Goal: Participate in discussion

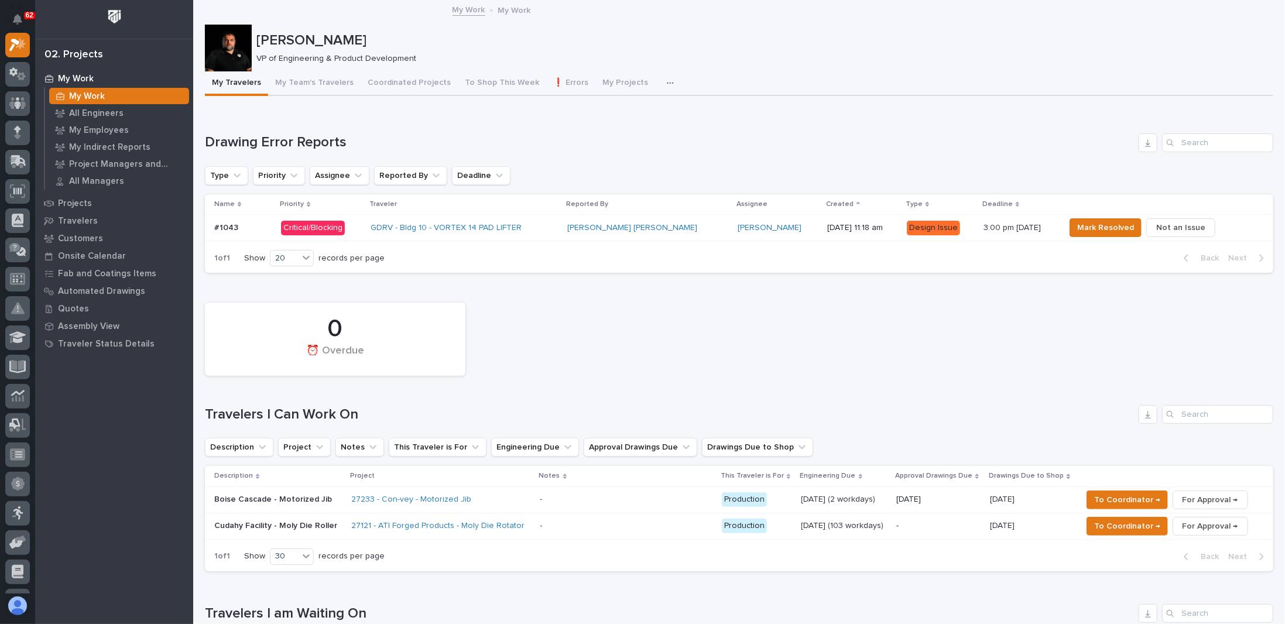
click at [557, 232] on div "GDRV - Bldg 10 - VORTEX 14 PAD LIFTER" at bounding box center [464, 228] width 187 height 10
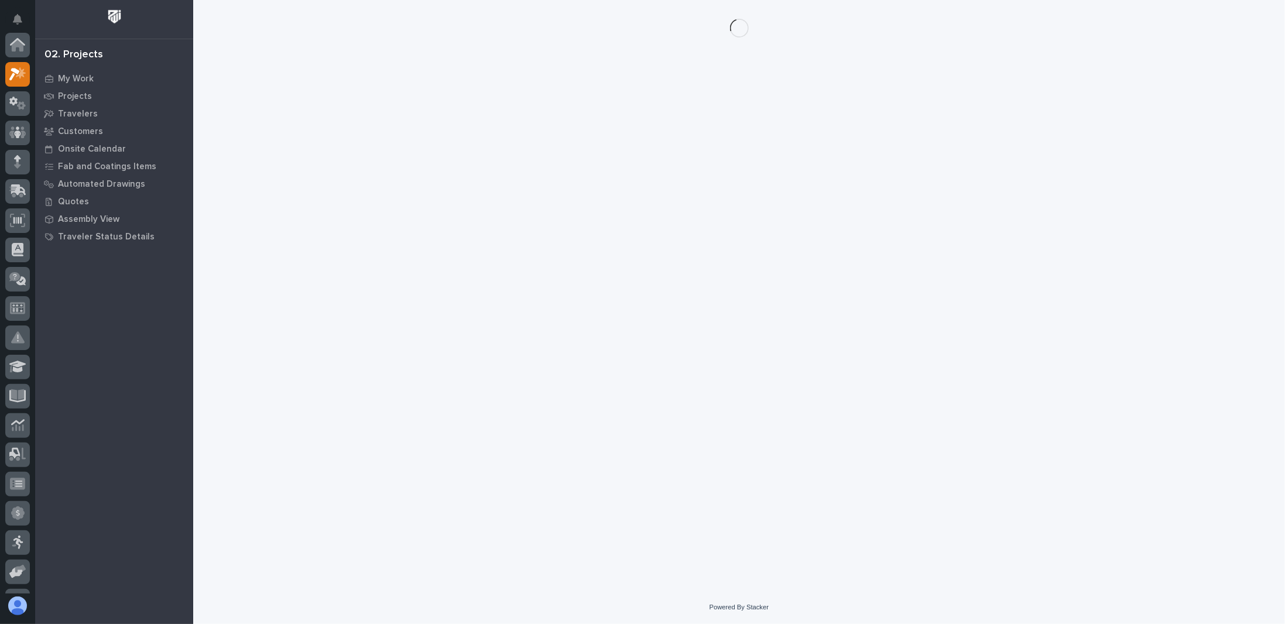
scroll to position [29, 0]
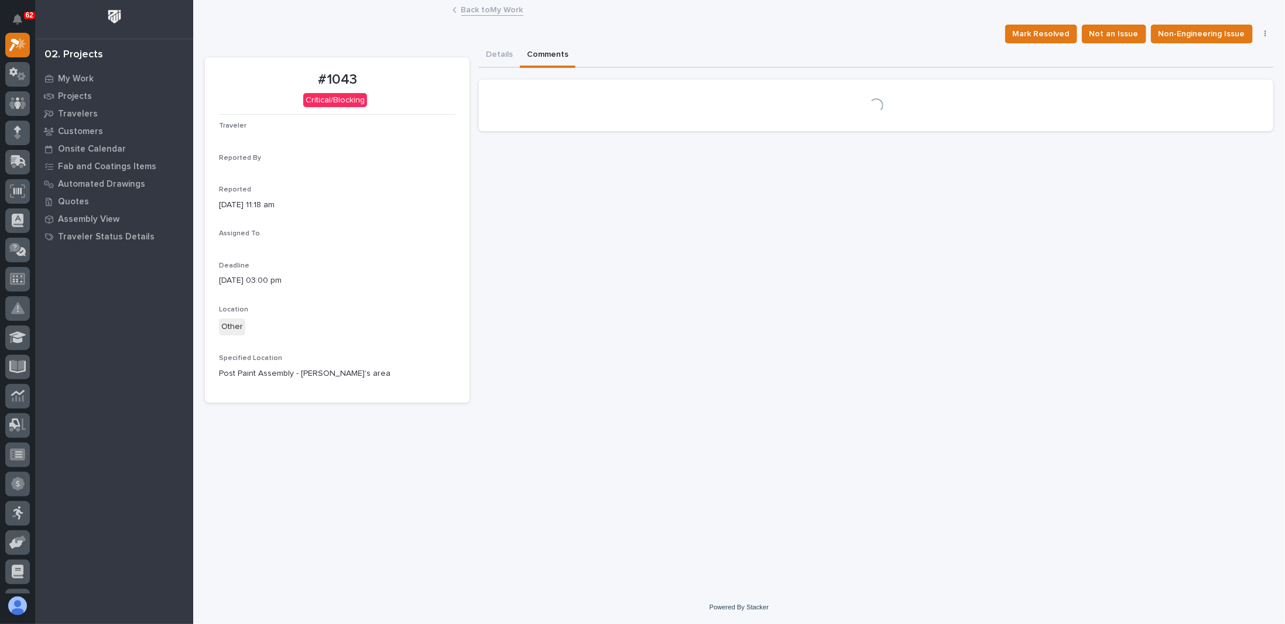
click at [540, 53] on button "Comments" at bounding box center [548, 55] width 56 height 25
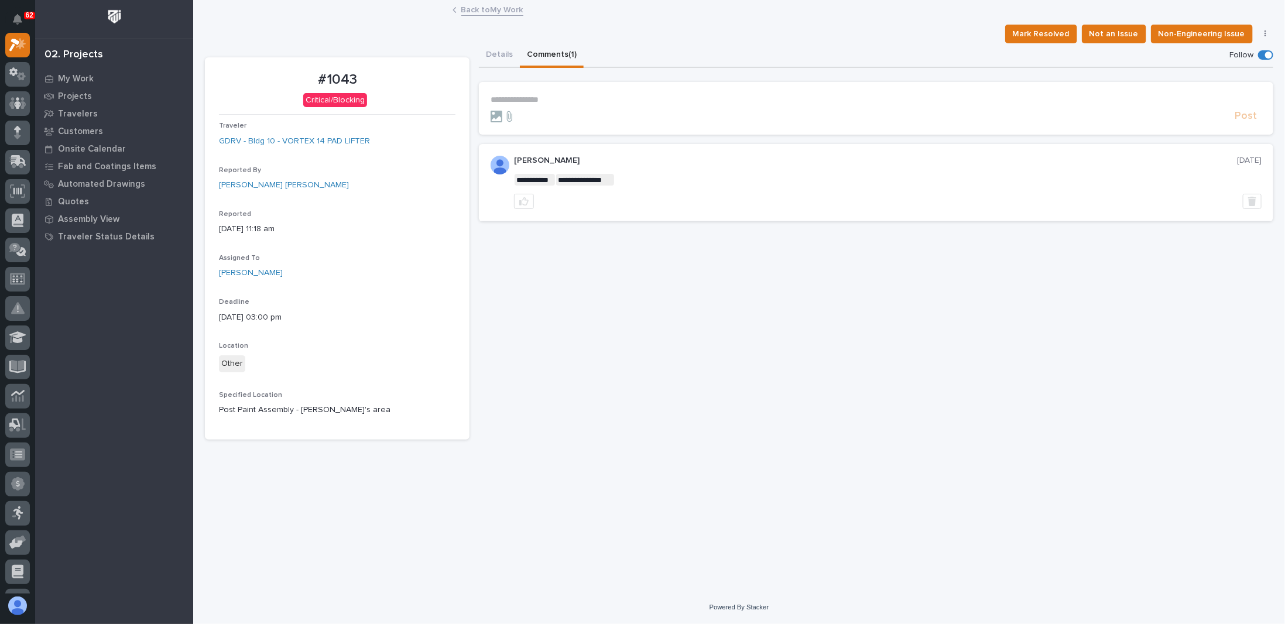
click at [551, 103] on p "**********" at bounding box center [876, 100] width 771 height 10
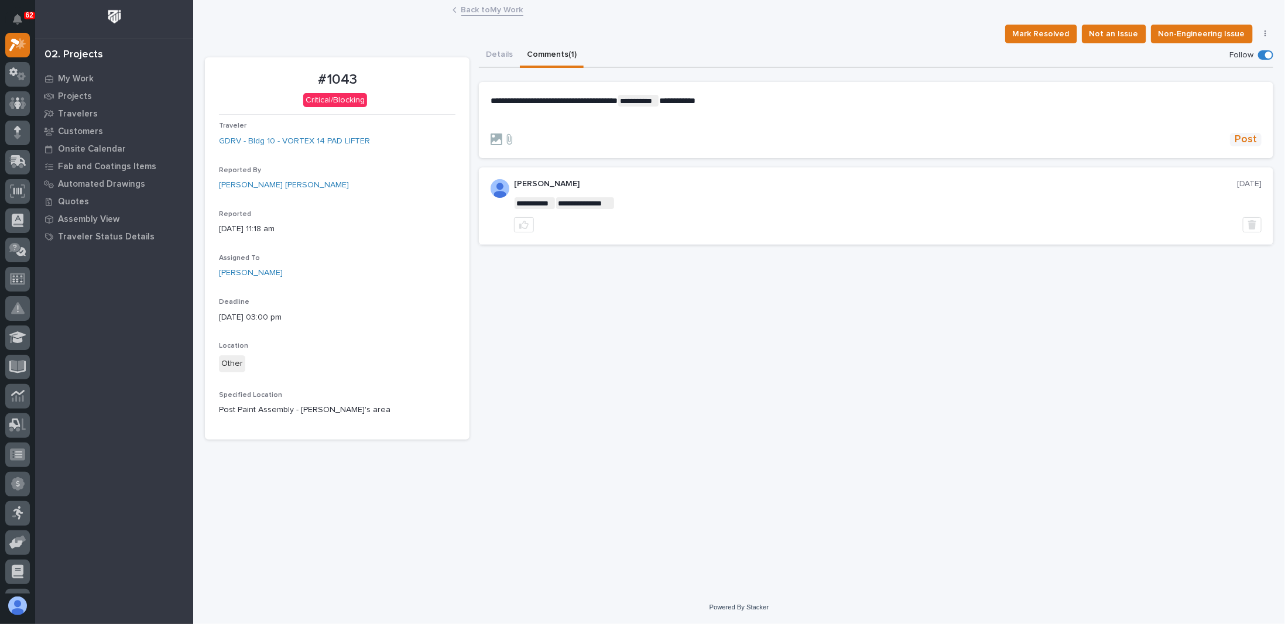
click at [1244, 141] on span "Post" at bounding box center [1246, 139] width 22 height 13
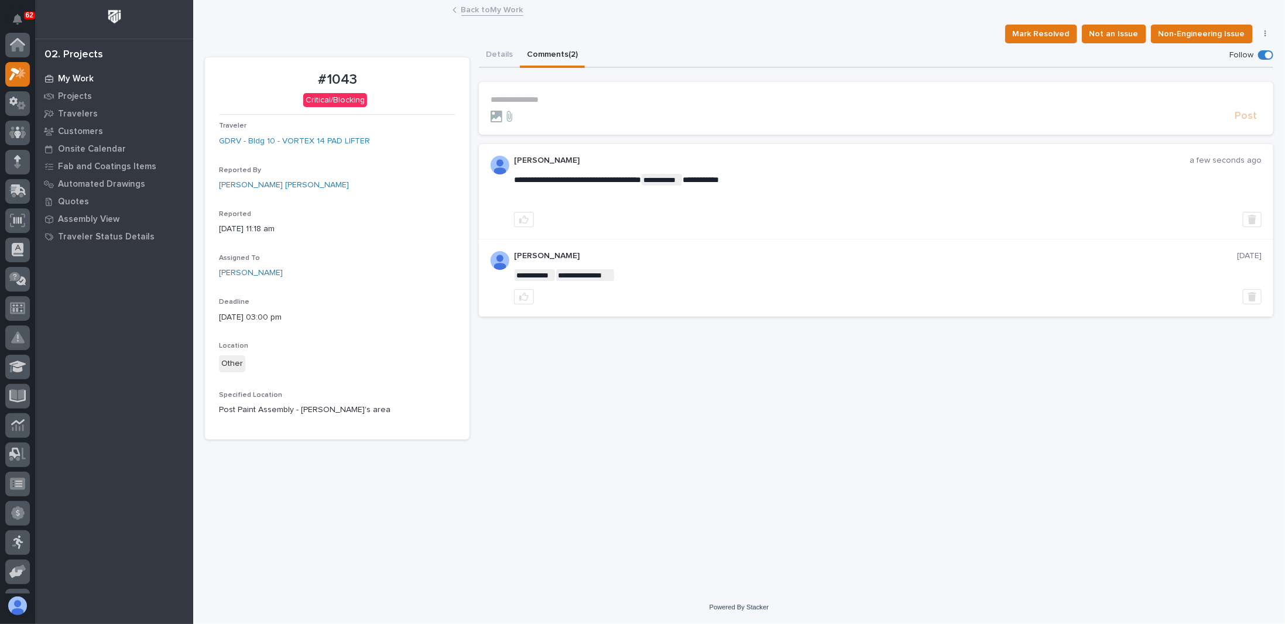
click at [80, 78] on p "My Work" at bounding box center [76, 79] width 36 height 11
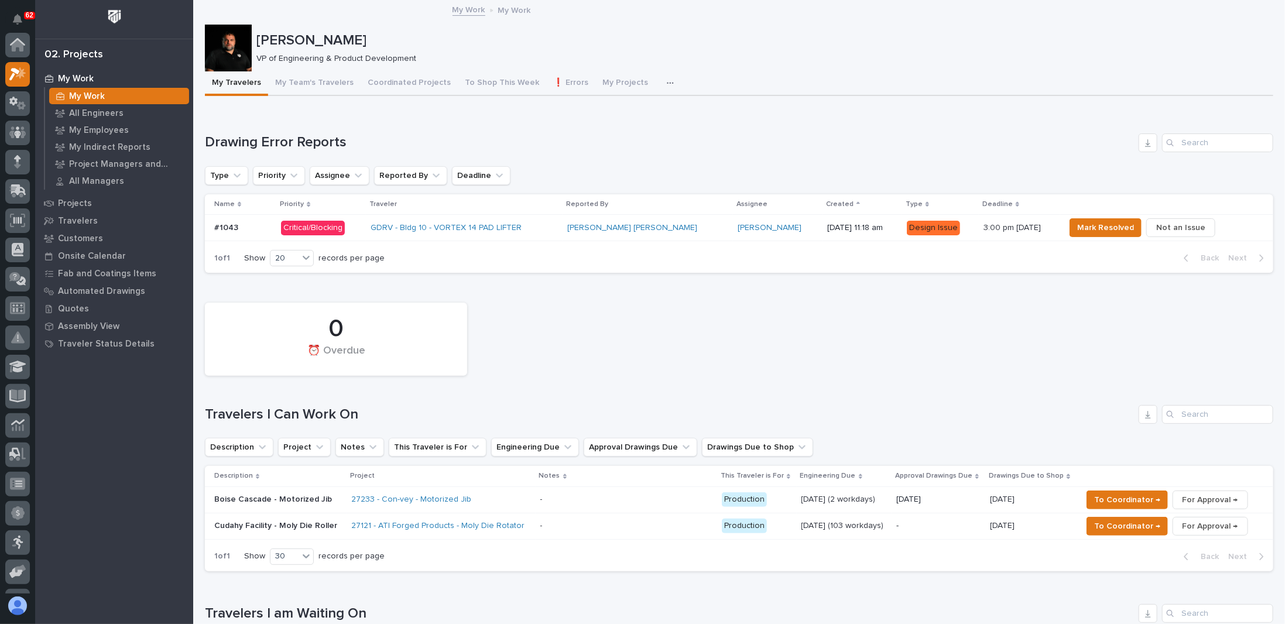
scroll to position [29, 0]
